Goal: Check status: Check status

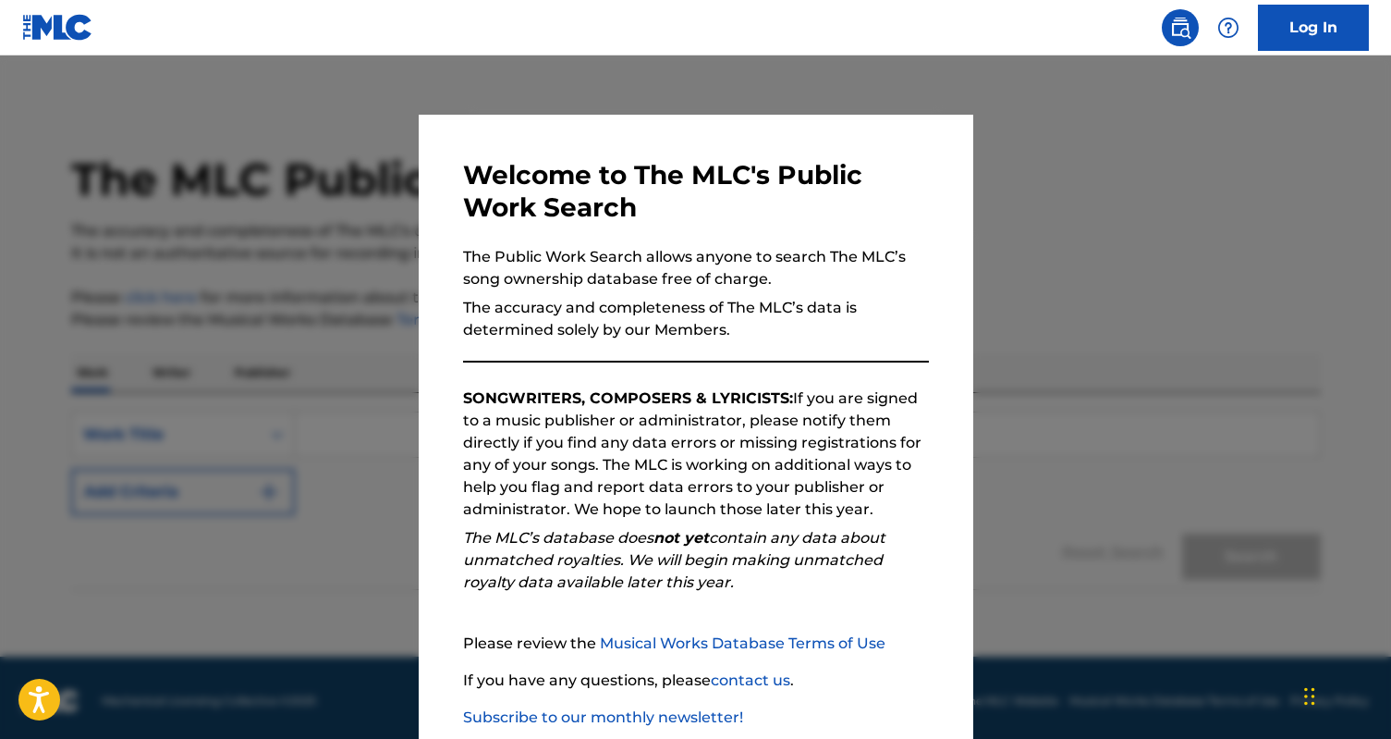
scroll to position [107, 0]
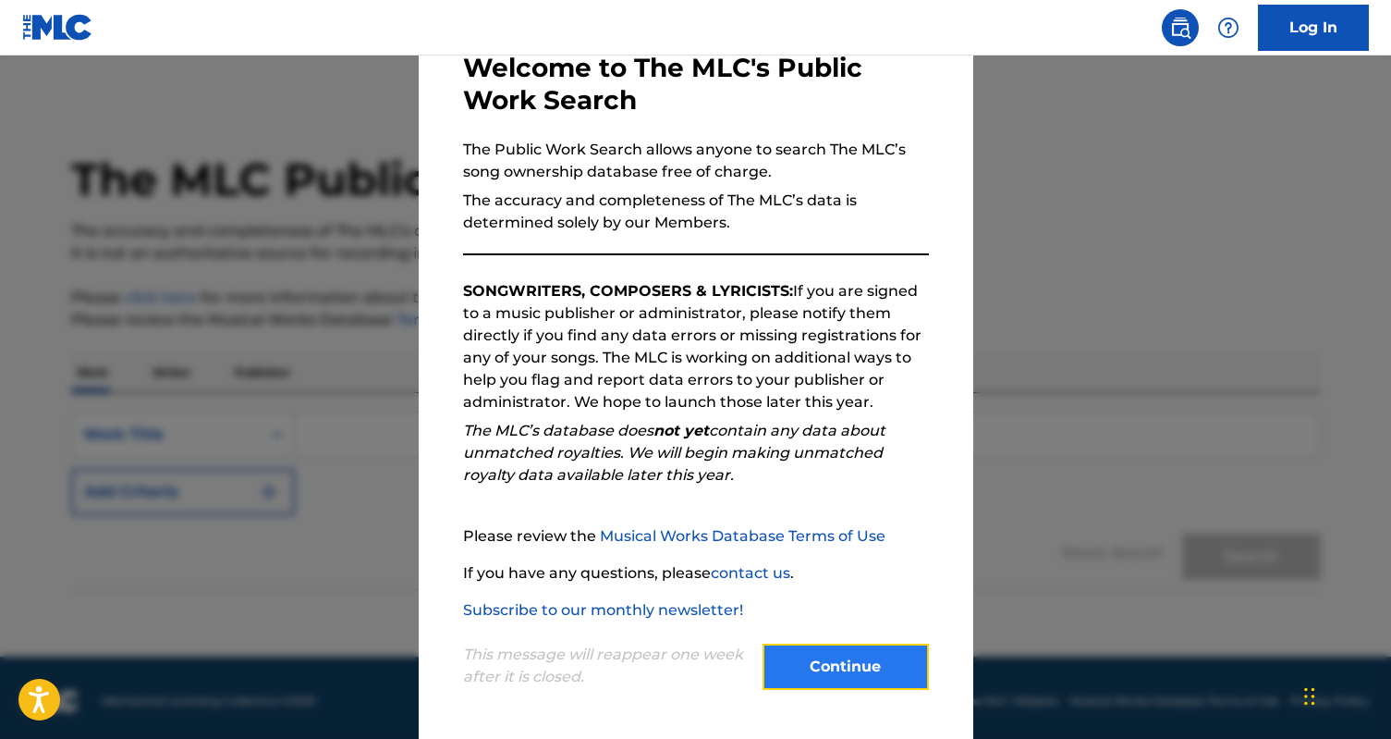
click at [826, 678] on button "Continue" at bounding box center [846, 666] width 166 height 46
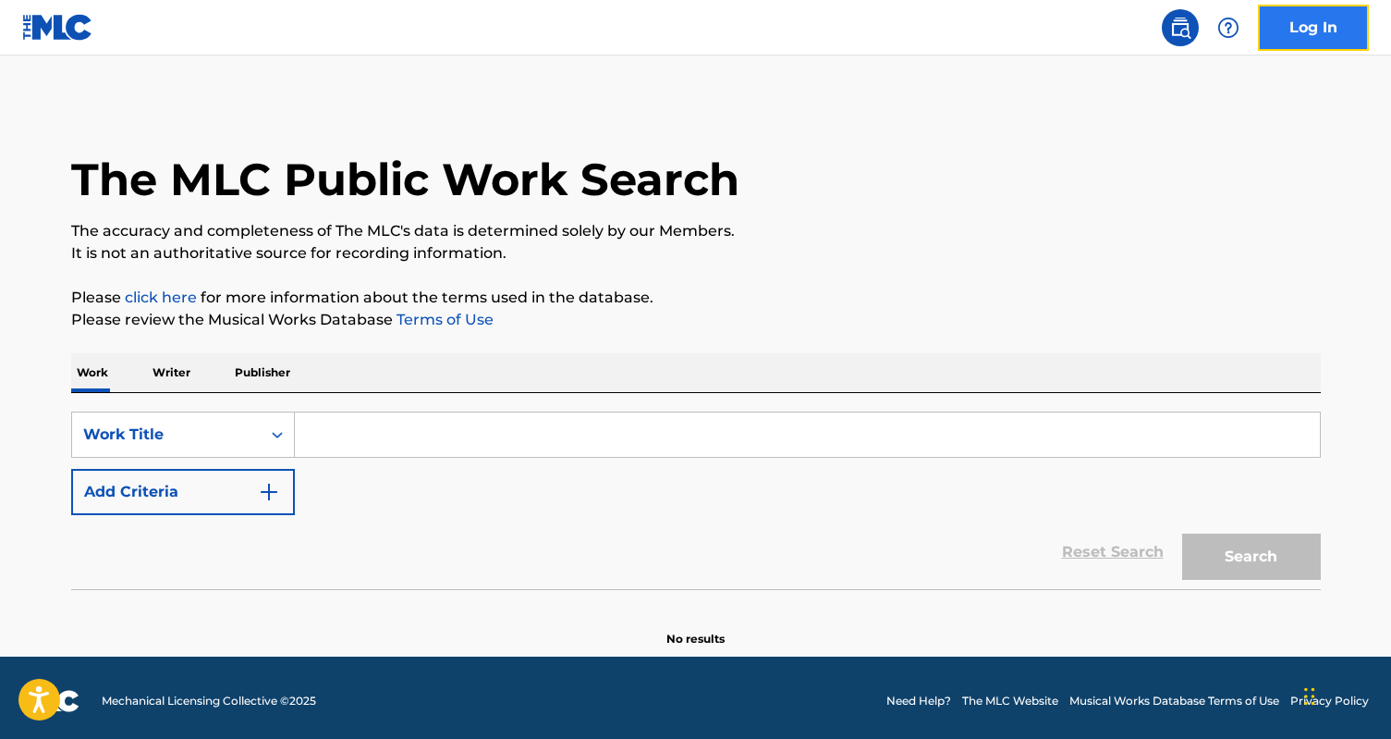
click at [1301, 47] on link "Log In" at bounding box center [1313, 28] width 111 height 46
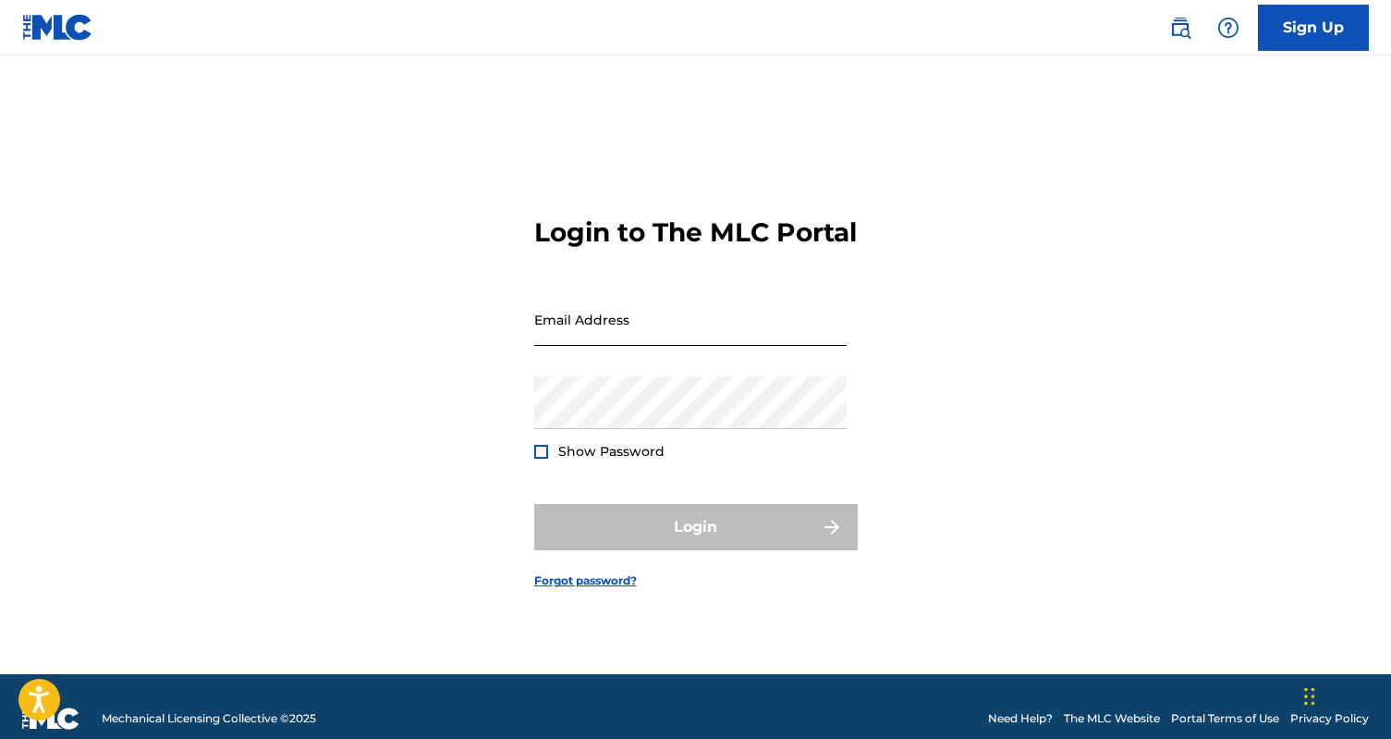
click at [650, 346] on input "Email Address" at bounding box center [690, 319] width 312 height 53
type input "[DOMAIN_NAME][EMAIL_ADDRESS][DOMAIN_NAME]"
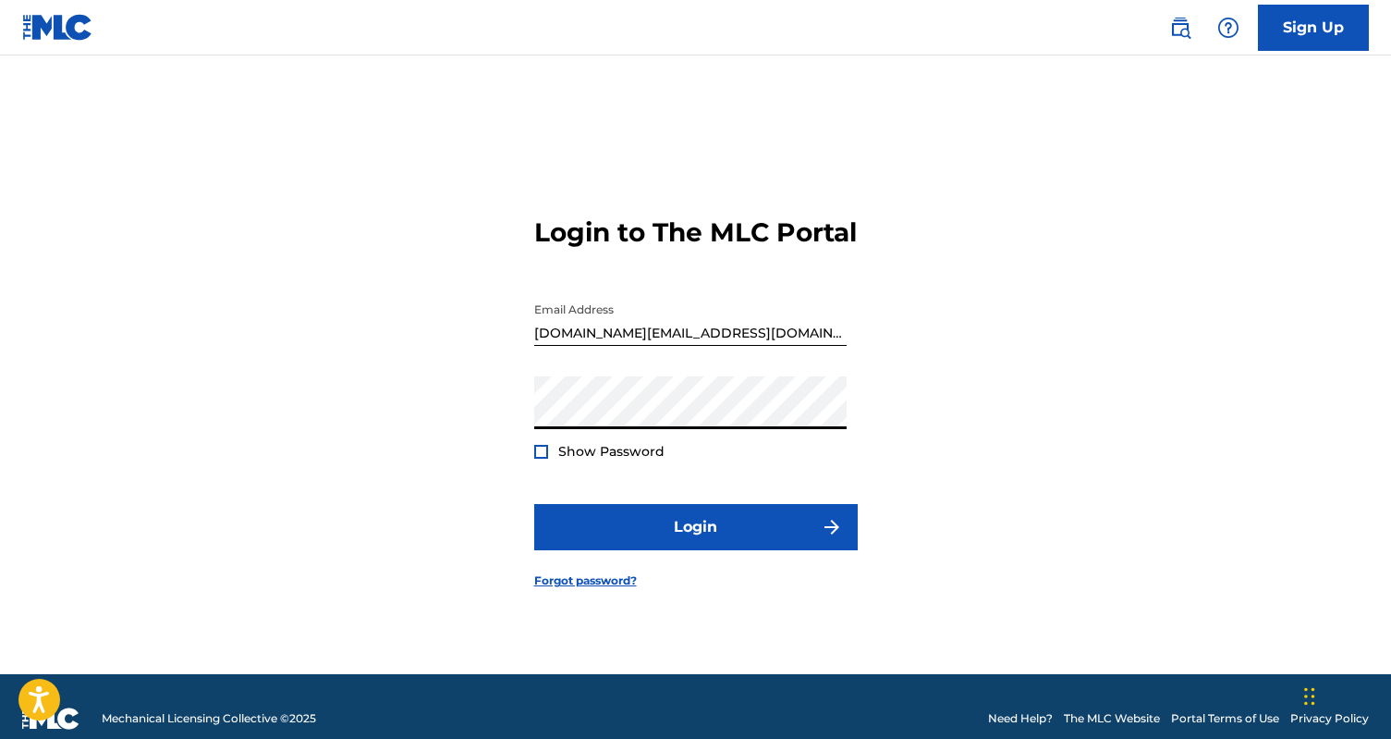
click at [534, 504] on button "Login" at bounding box center [696, 527] width 324 height 46
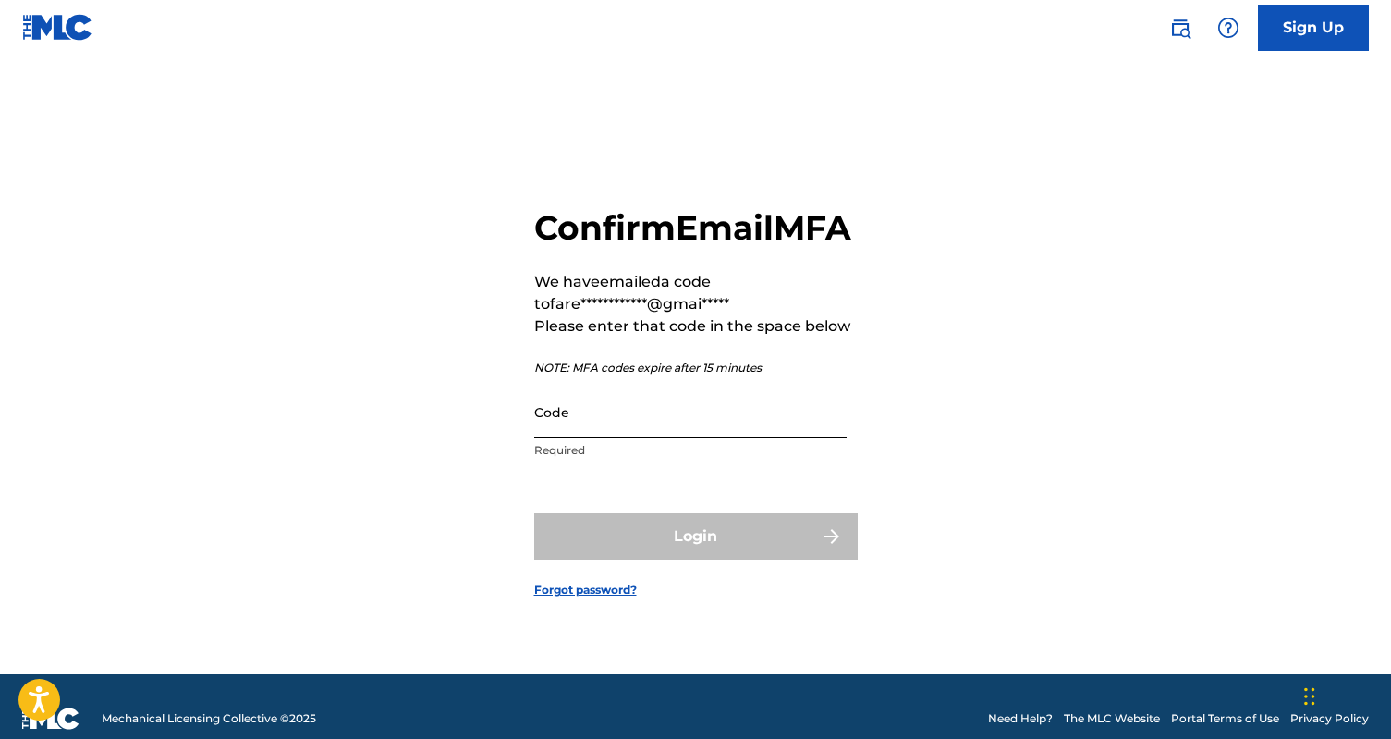
click at [609, 421] on input "Code" at bounding box center [690, 411] width 312 height 53
paste input "530757"
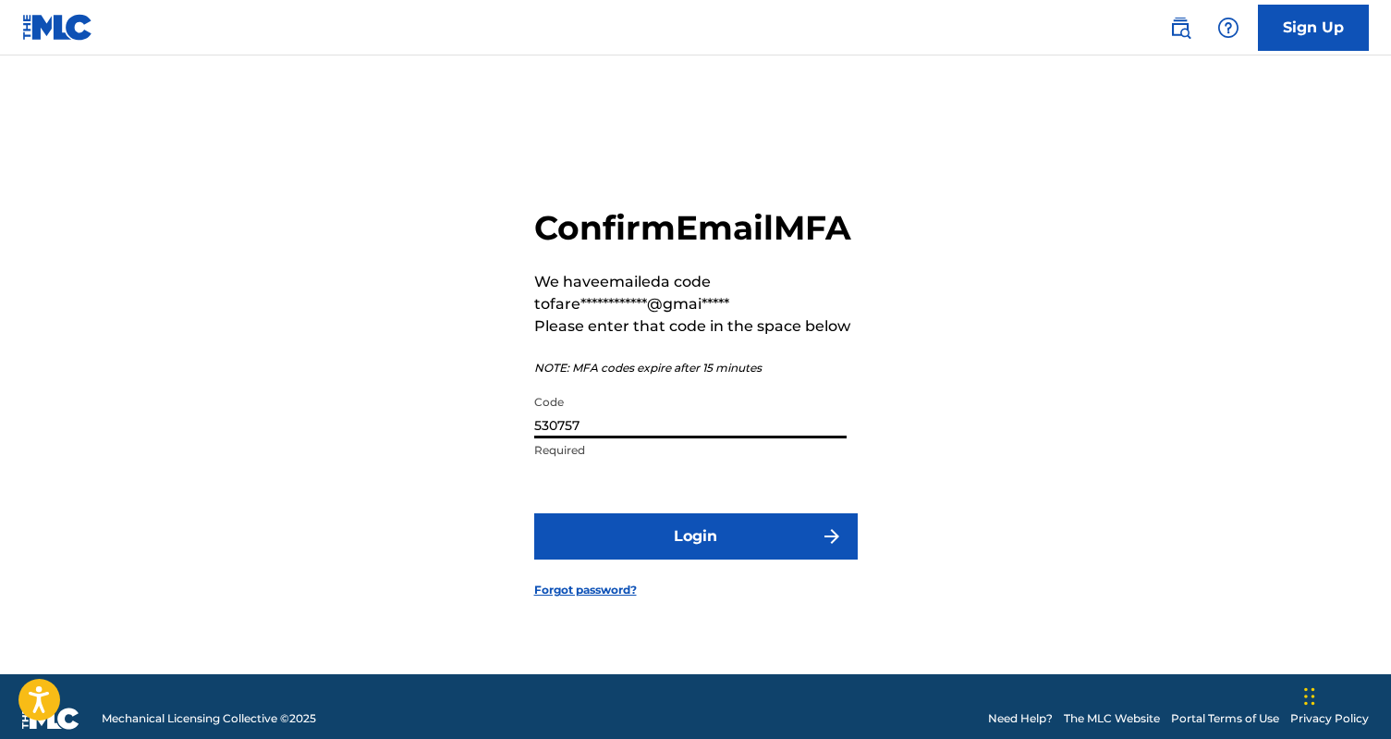
type input "530757"
click at [534, 513] on button "Login" at bounding box center [696, 536] width 324 height 46
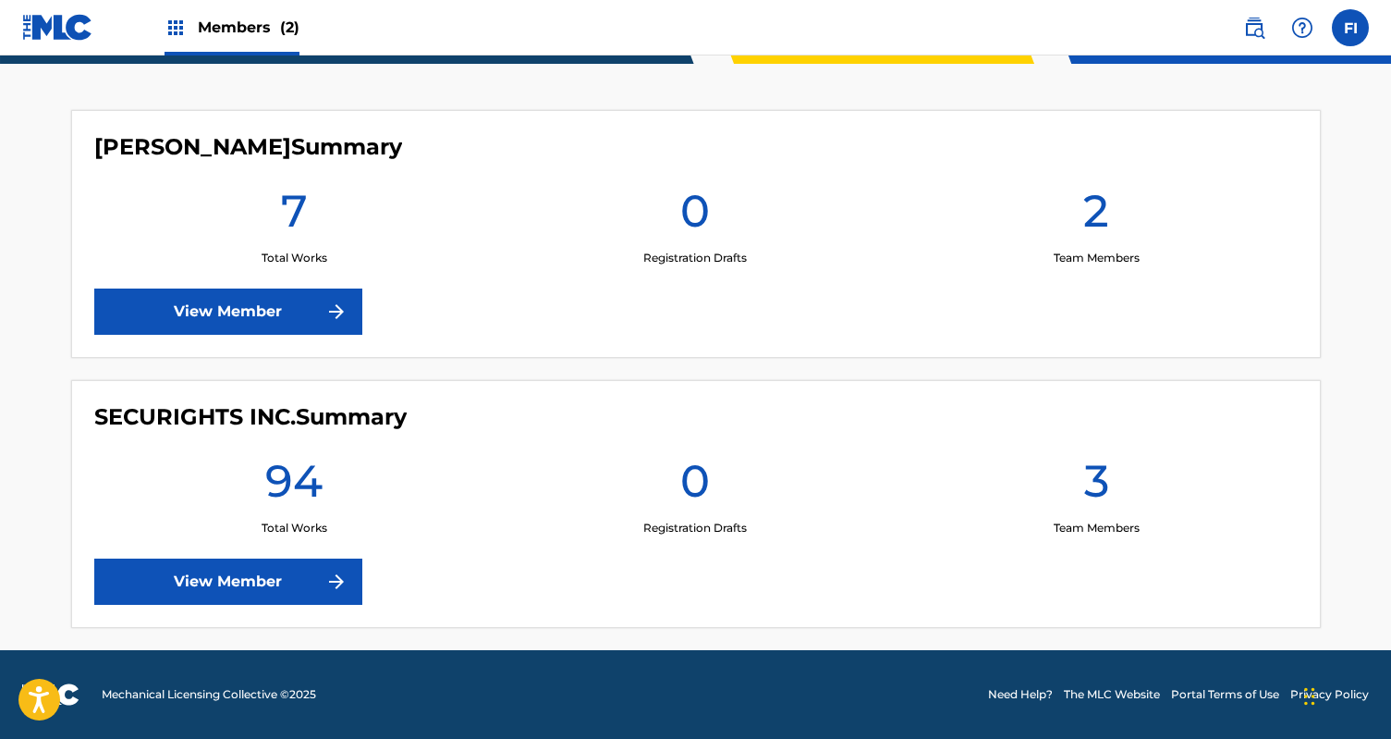
scroll to position [445, 0]
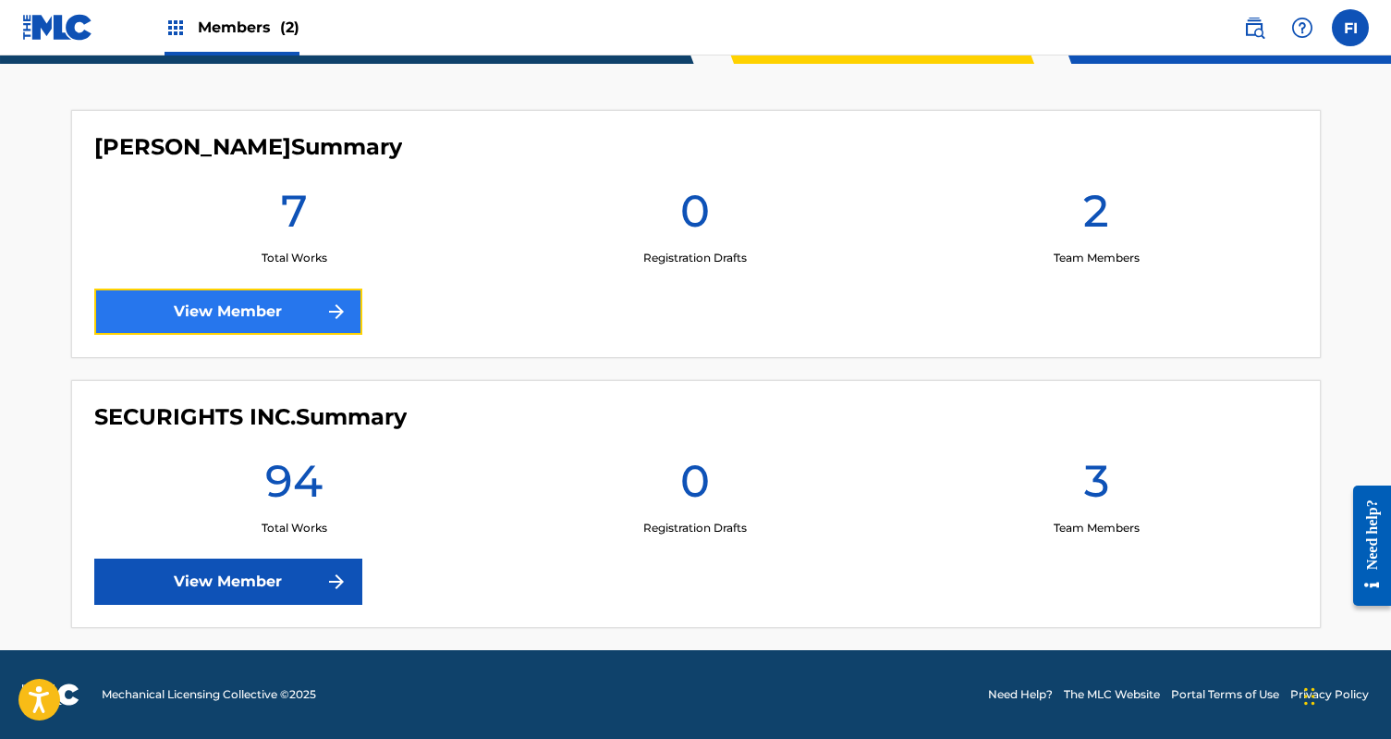
click at [275, 305] on link "View Member" at bounding box center [228, 311] width 268 height 46
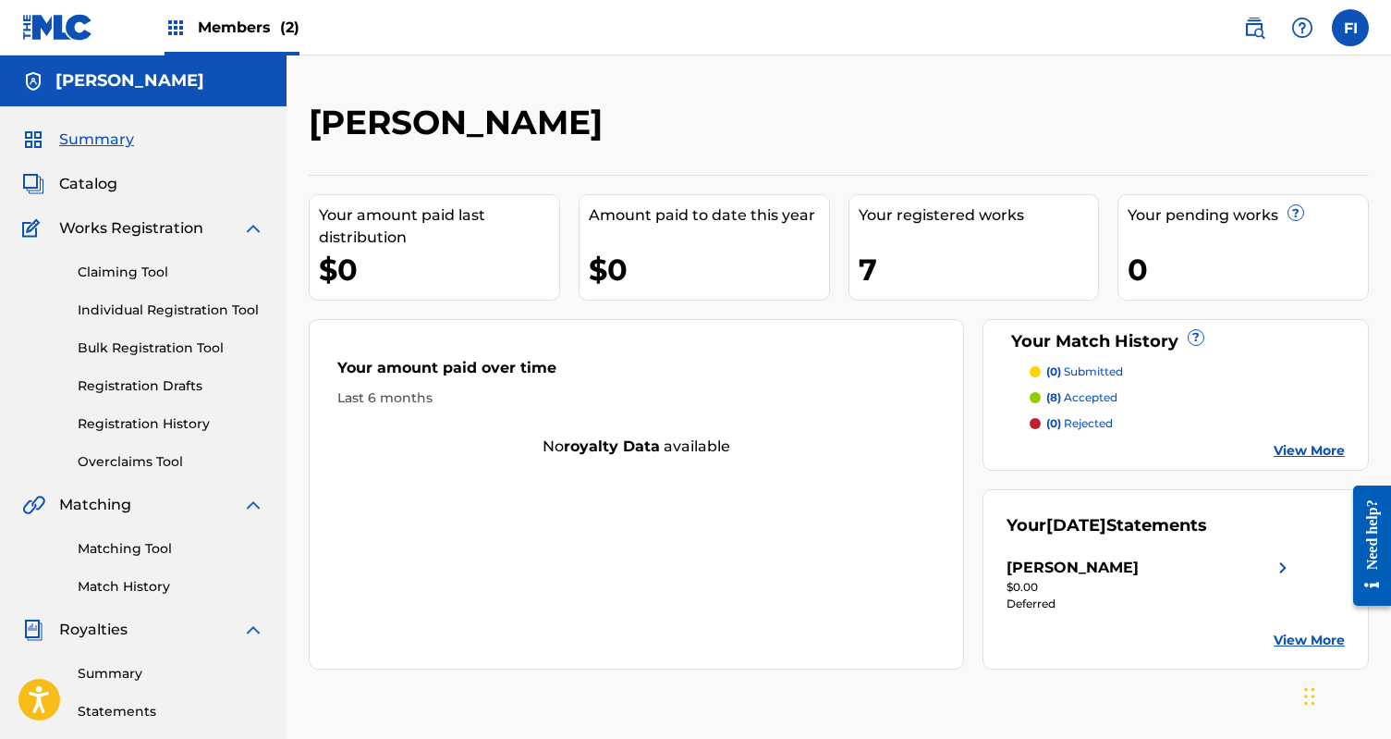
scroll to position [116, 0]
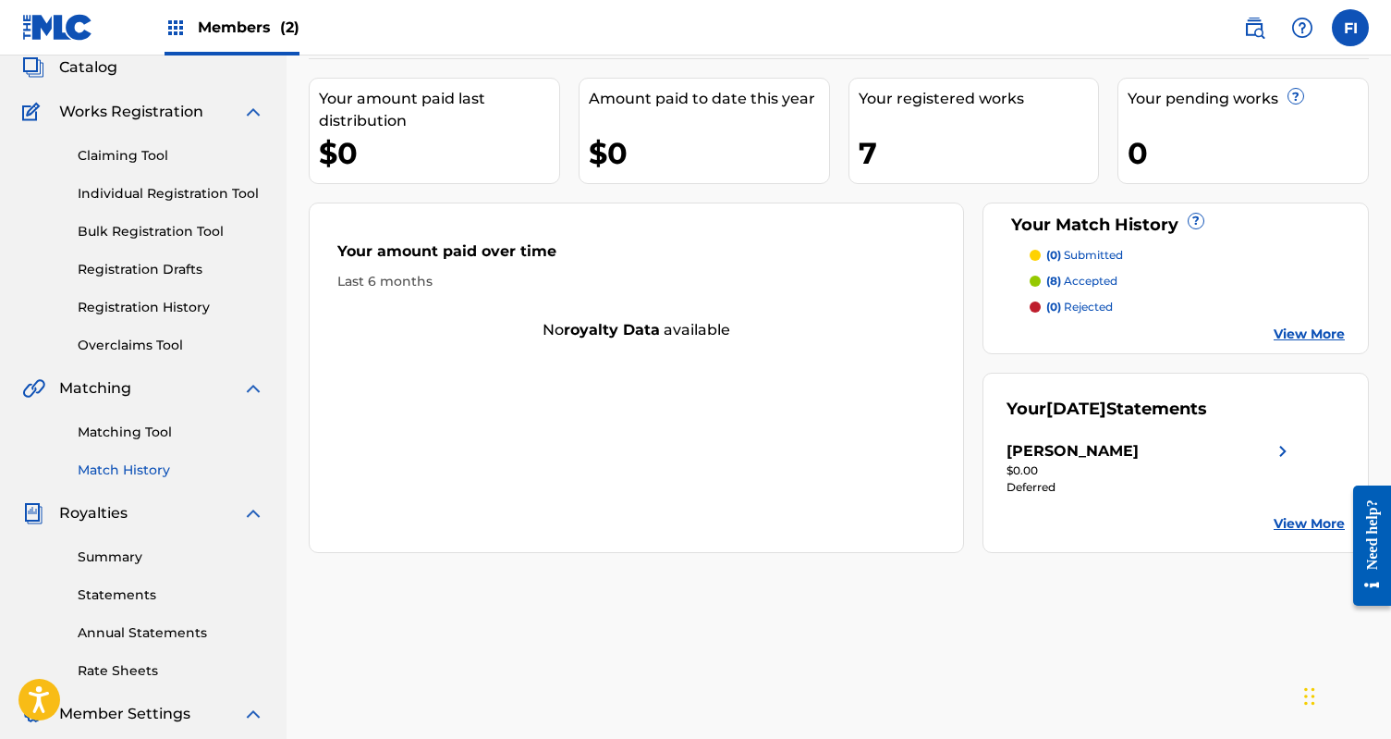
click at [99, 470] on link "Match History" at bounding box center [171, 469] width 187 height 19
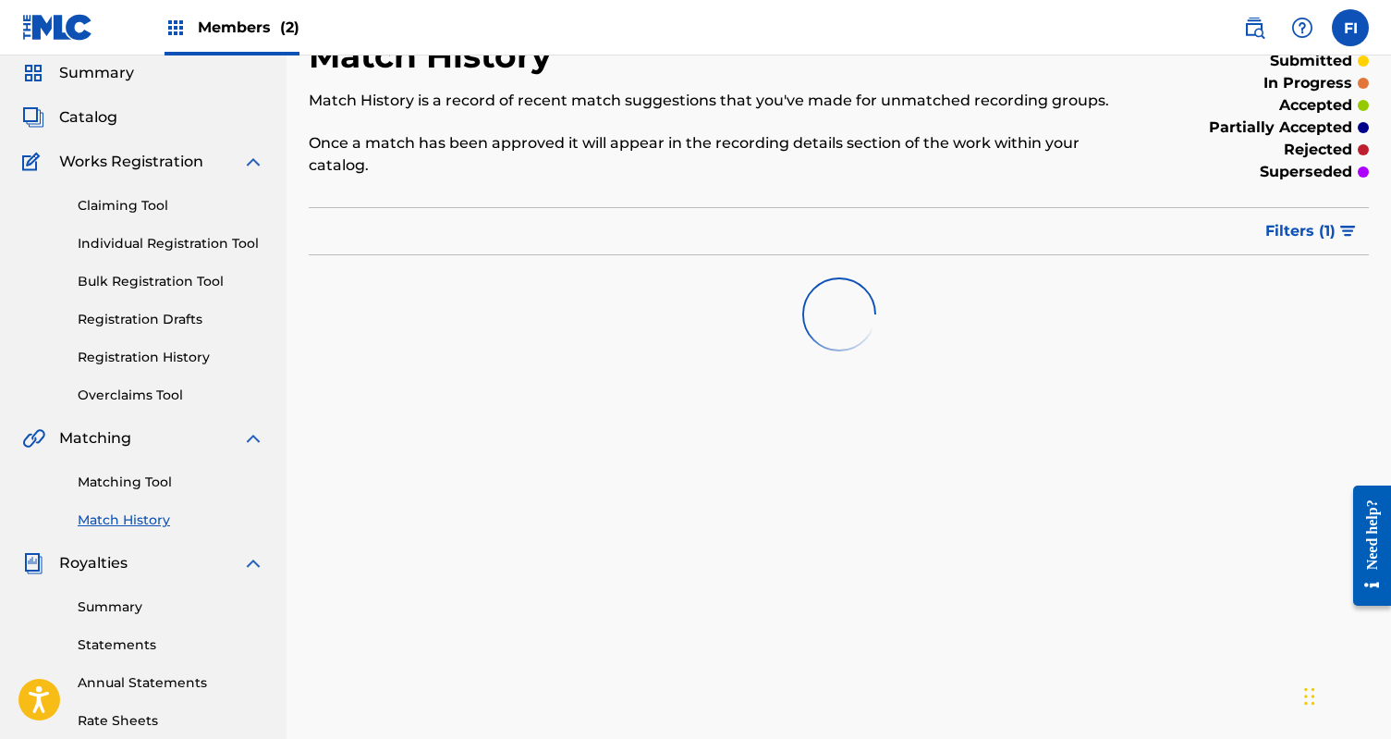
scroll to position [67, 0]
click at [93, 608] on link "Summary" at bounding box center [171, 605] width 187 height 19
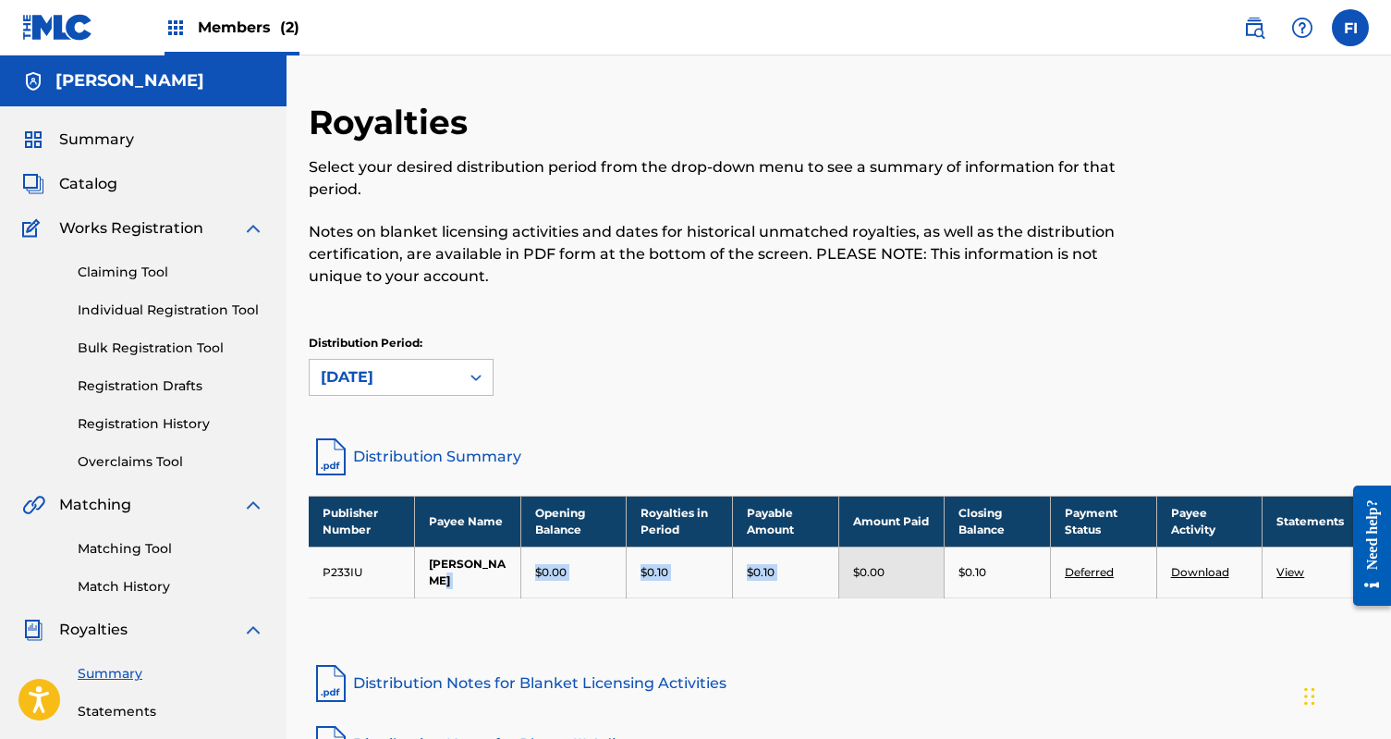
drag, startPoint x: 478, startPoint y: 577, endPoint x: 870, endPoint y: 577, distance: 391.9
click at [870, 577] on tr "P233IU [PERSON_NAME] $0.00 $0.10 $0.10 $0.00 $0.10 Deferred Download View" at bounding box center [839, 571] width 1060 height 51
click at [881, 577] on p "$0.00" at bounding box center [868, 572] width 31 height 17
drag, startPoint x: 1011, startPoint y: 573, endPoint x: 506, endPoint y: 571, distance: 505.6
click at [519, 571] on tr "P233IU [PERSON_NAME] $0.00 $0.10 $0.10 $0.00 $0.10 Deferred Download View" at bounding box center [839, 571] width 1060 height 51
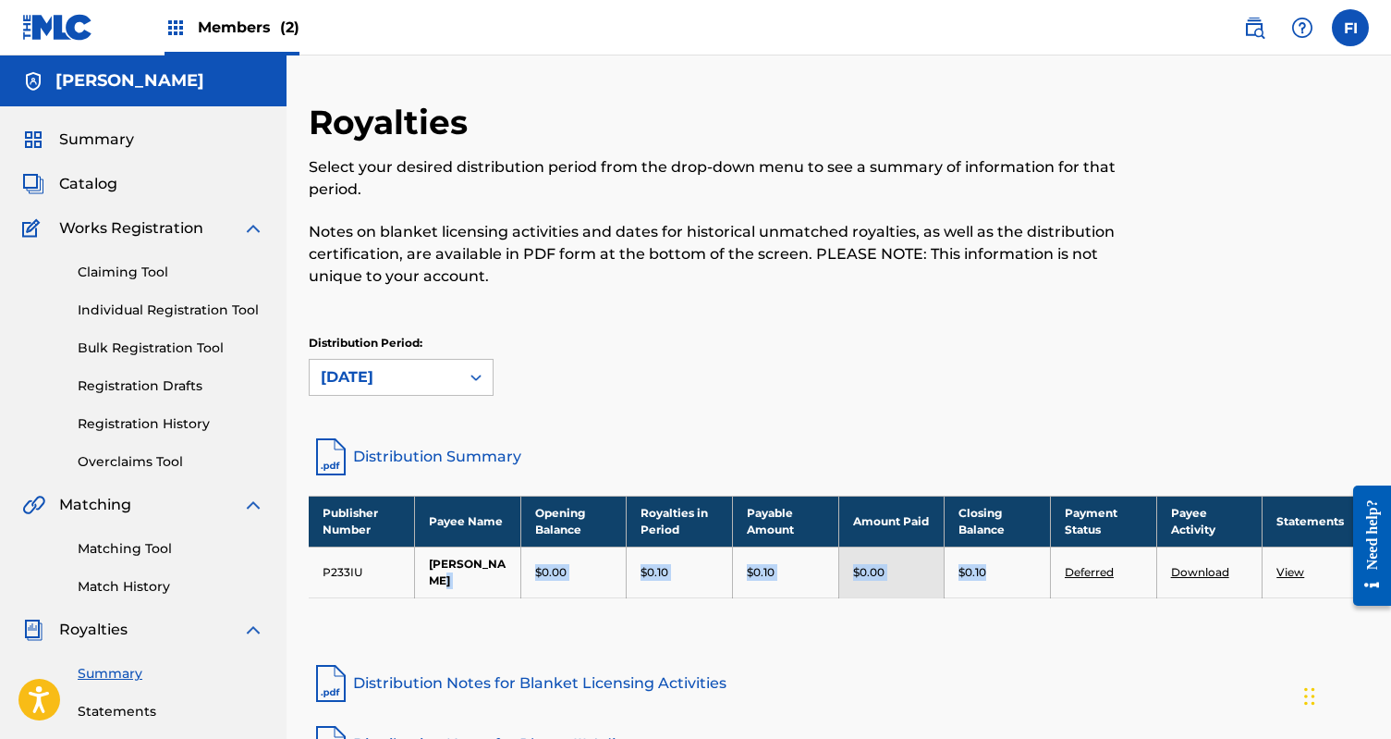
drag, startPoint x: 506, startPoint y: 571, endPoint x: 1084, endPoint y: 585, distance: 578.8
click at [1054, 585] on tr "P233IU [PERSON_NAME] $0.00 $0.10 $0.10 $0.00 $0.10 Deferred Download View" at bounding box center [839, 571] width 1060 height 51
click at [1027, 585] on td "$0.10" at bounding box center [998, 571] width 106 height 51
